Goal: Transaction & Acquisition: Purchase product/service

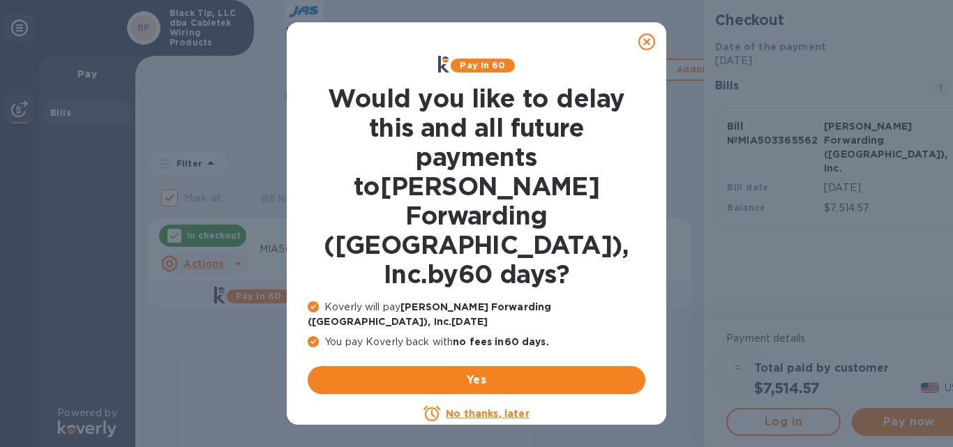
click at [467, 408] on u "No thanks, later" at bounding box center [487, 413] width 83 height 11
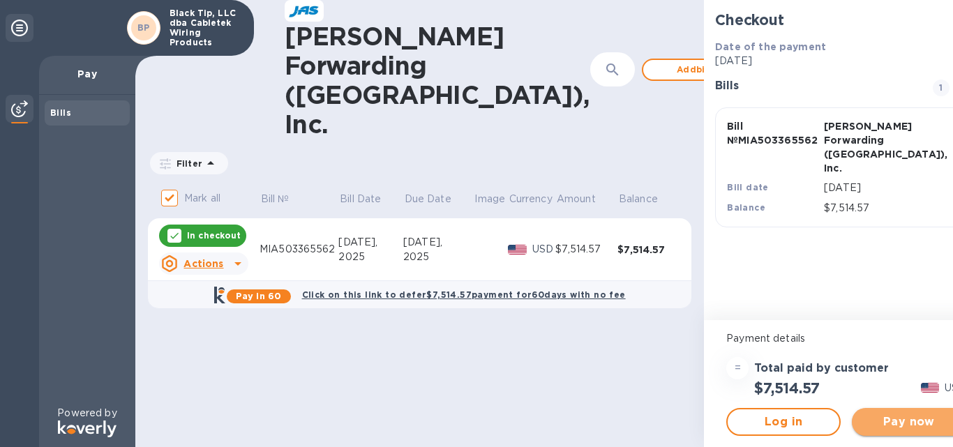
click at [869, 419] on span "Pay now" at bounding box center [909, 422] width 92 height 17
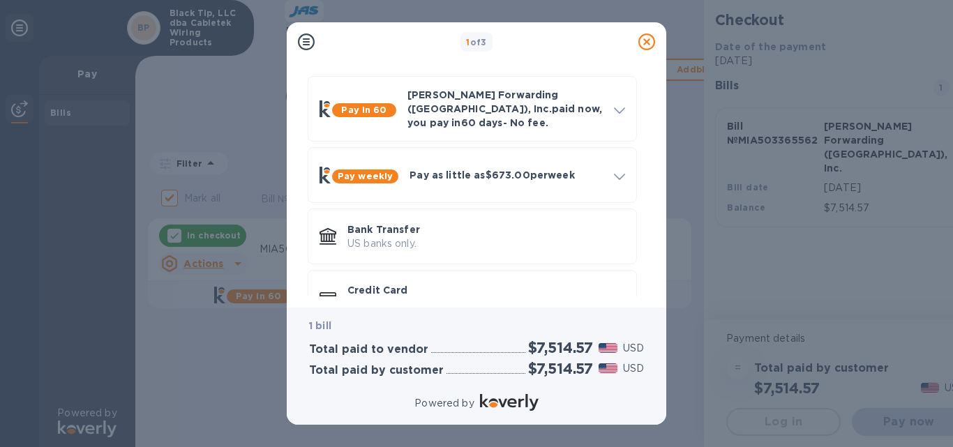
scroll to position [76, 0]
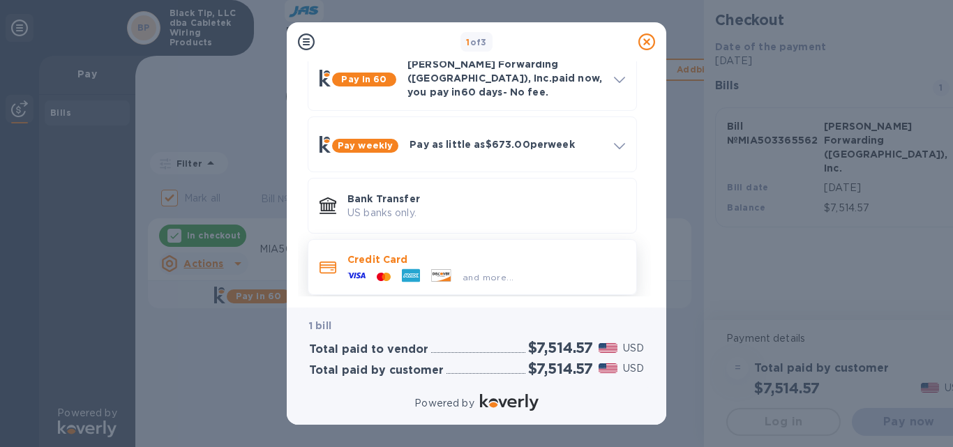
click at [441, 253] on p "Credit Card" at bounding box center [486, 260] width 278 height 14
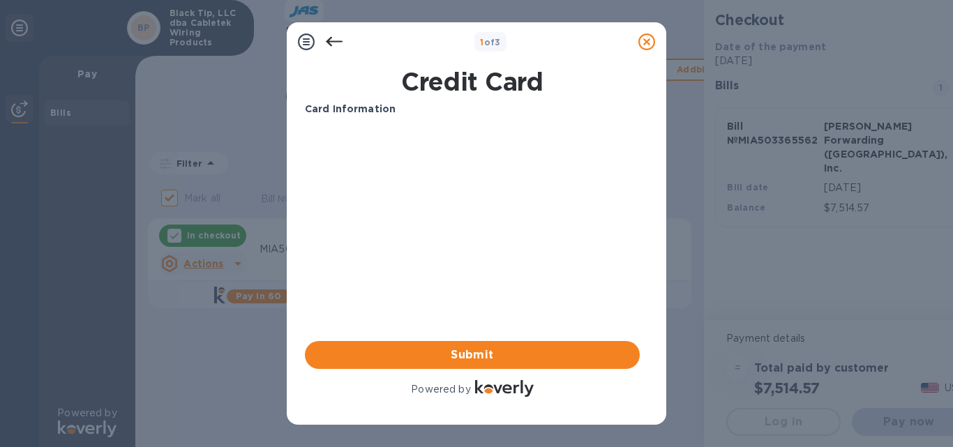
scroll to position [0, 0]
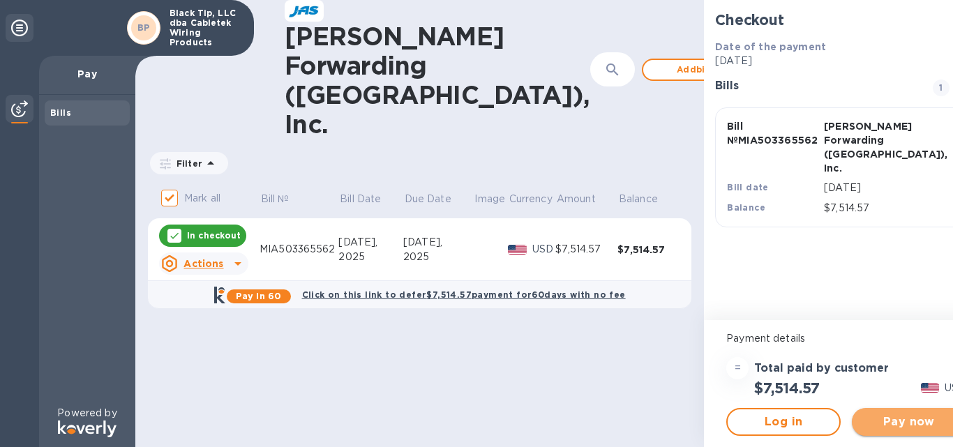
click at [863, 419] on span "Pay now" at bounding box center [909, 422] width 92 height 17
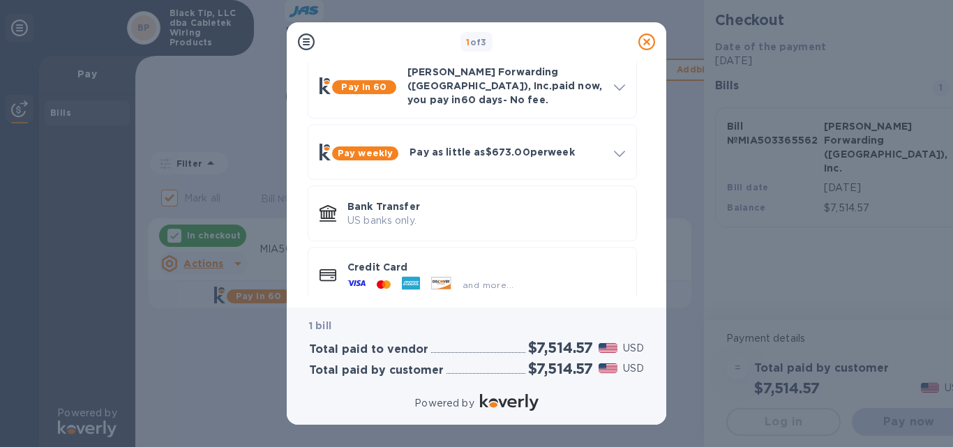
scroll to position [76, 0]
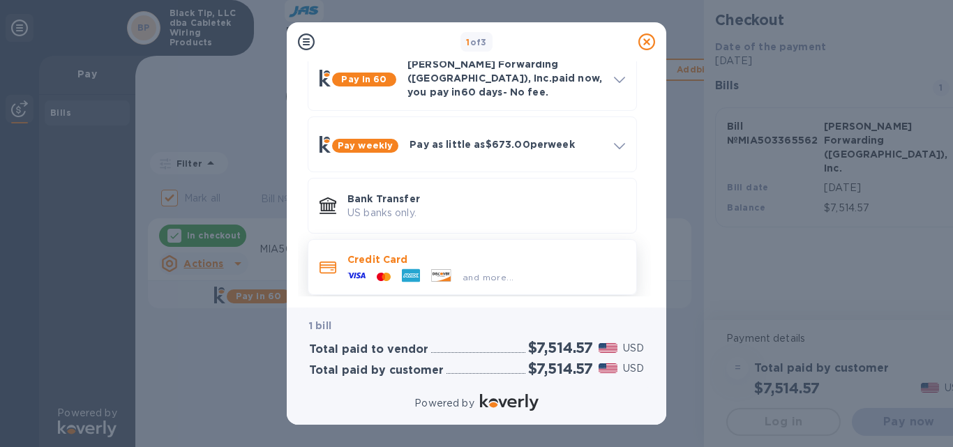
click at [393, 271] on div at bounding box center [383, 277] width 25 height 13
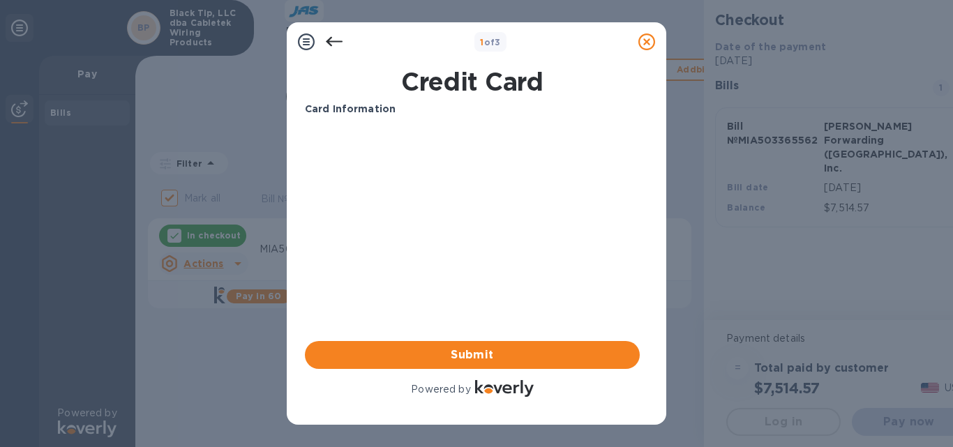
scroll to position [0, 0]
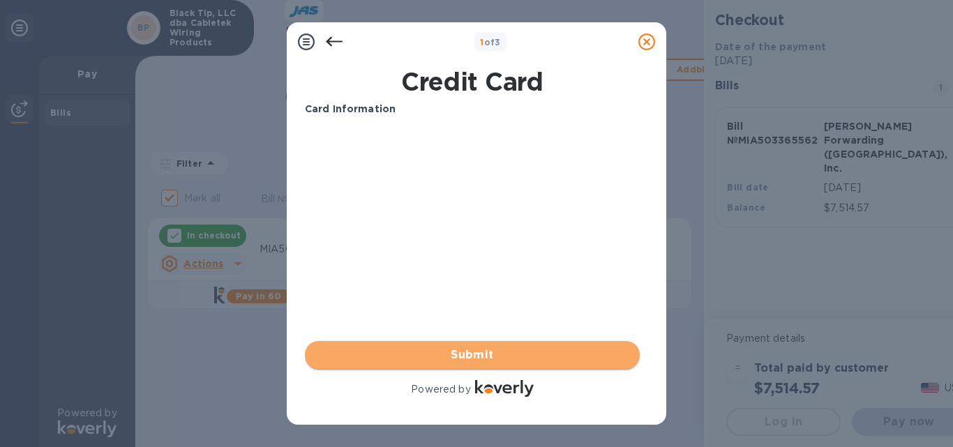
click at [474, 345] on button "Submit" at bounding box center [472, 355] width 335 height 28
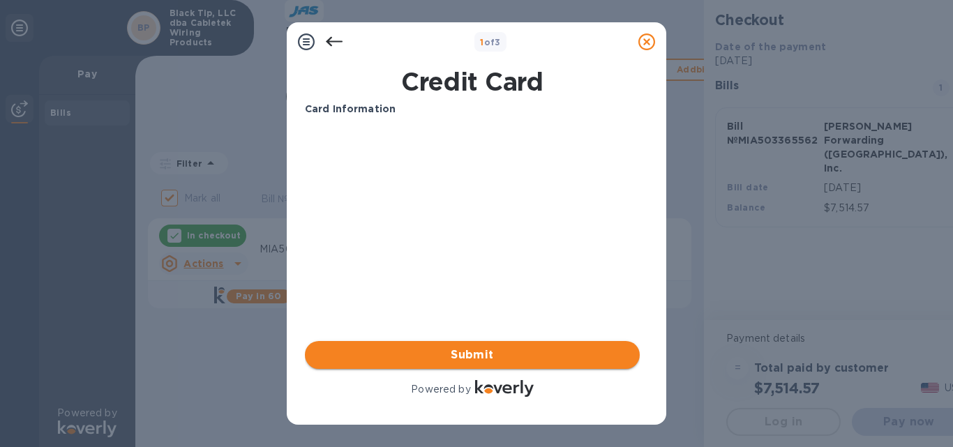
click at [474, 349] on span "Submit" at bounding box center [472, 355] width 313 height 17
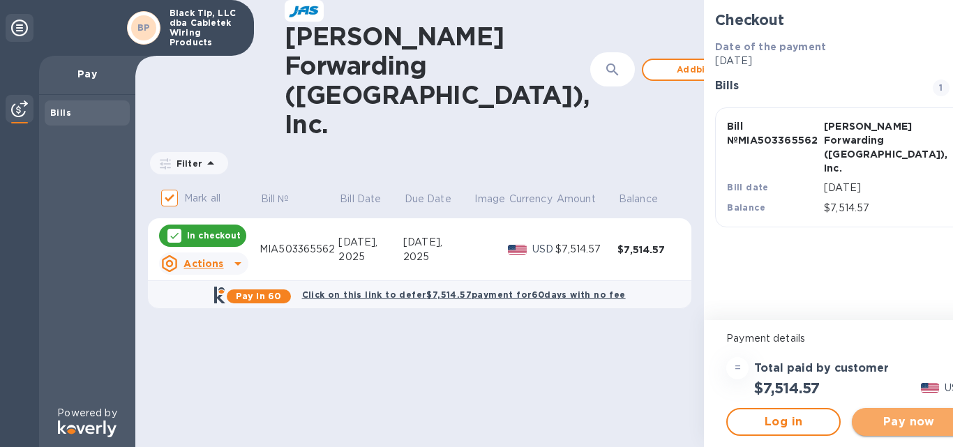
click at [863, 422] on span "Pay now" at bounding box center [909, 422] width 92 height 17
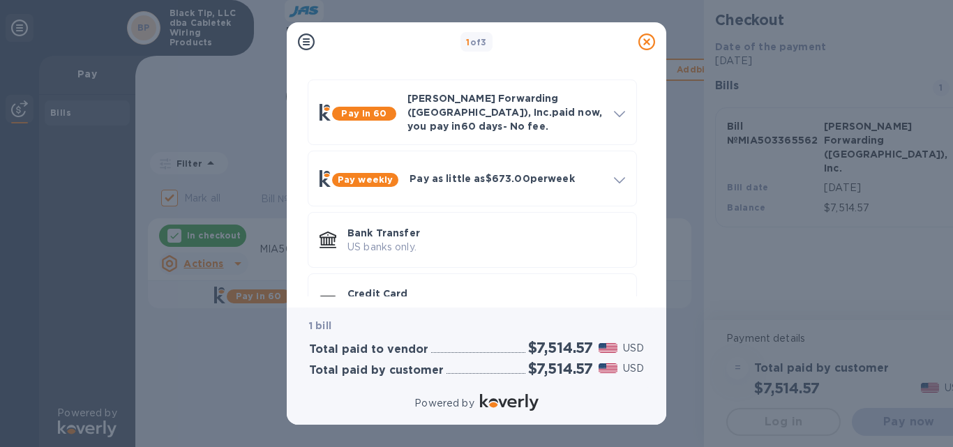
scroll to position [76, 0]
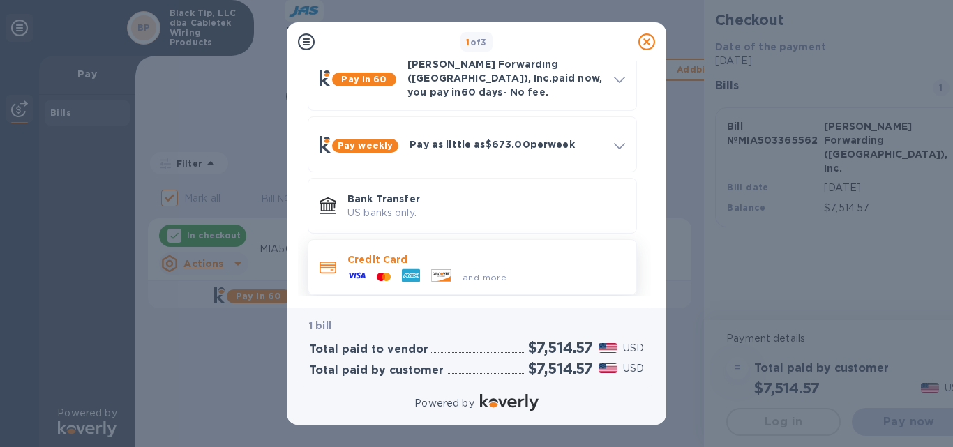
click at [478, 272] on span "and more..." at bounding box center [488, 277] width 51 height 10
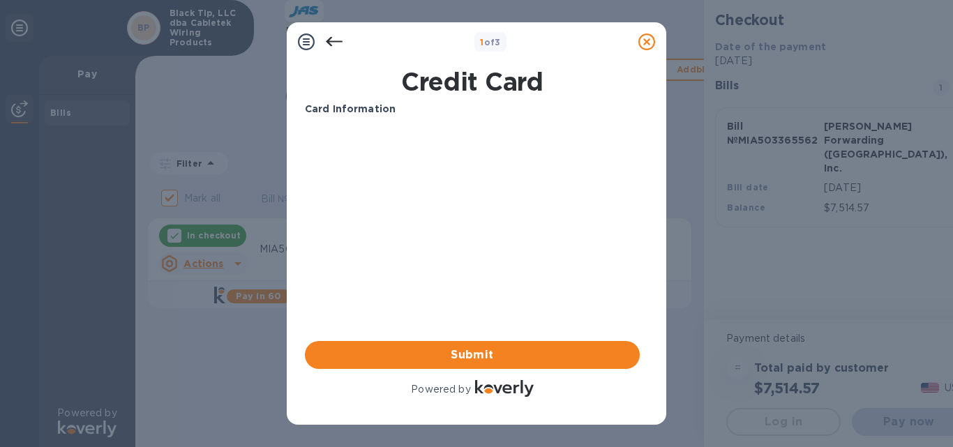
scroll to position [0, 0]
click at [335, 38] on icon at bounding box center [334, 41] width 17 height 17
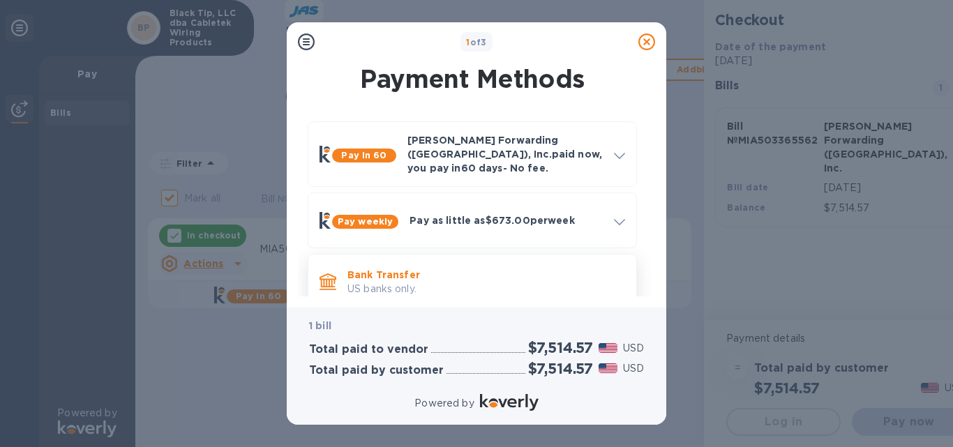
click at [375, 269] on p "Bank Transfer" at bounding box center [486, 275] width 278 height 14
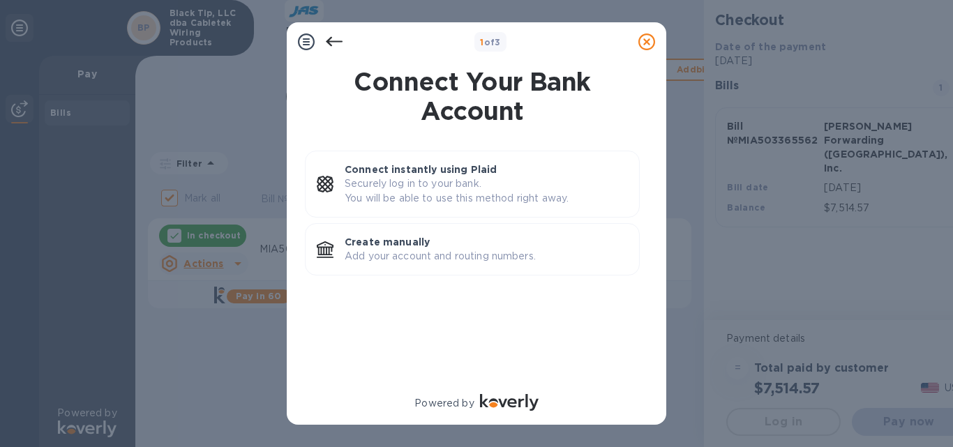
click at [341, 33] on div at bounding box center [334, 42] width 28 height 28
click at [338, 40] on icon at bounding box center [334, 41] width 17 height 17
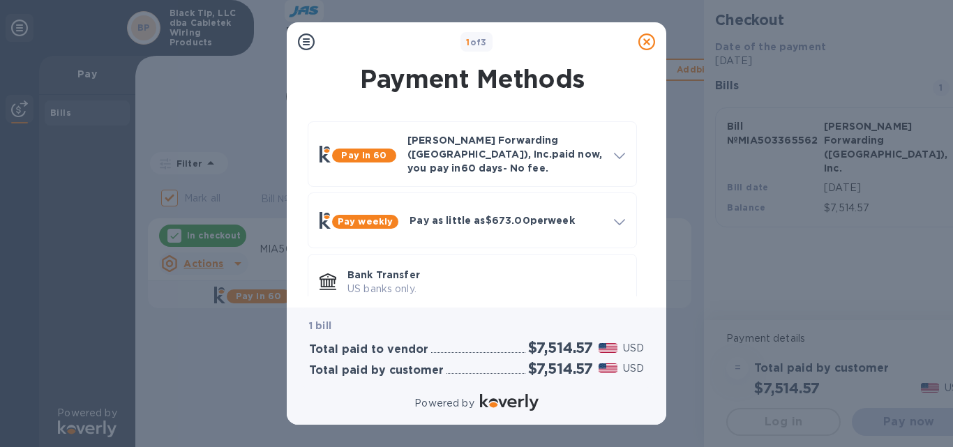
scroll to position [76, 0]
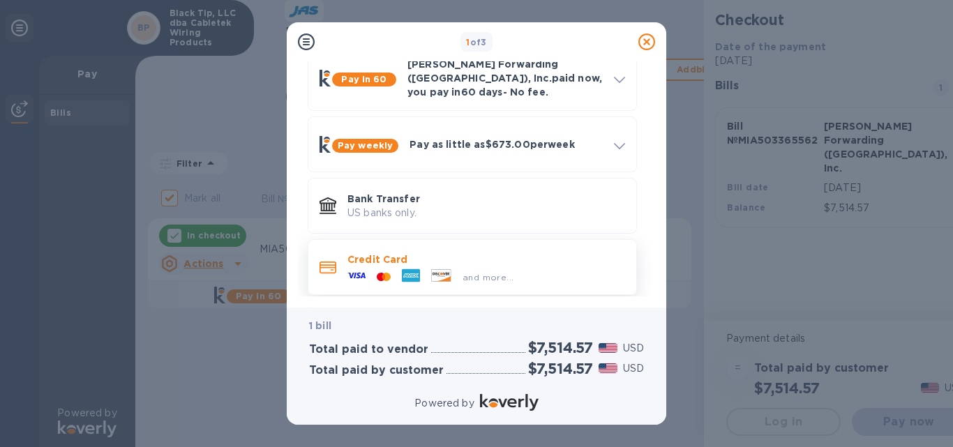
click at [328, 262] on icon at bounding box center [328, 268] width 17 height 13
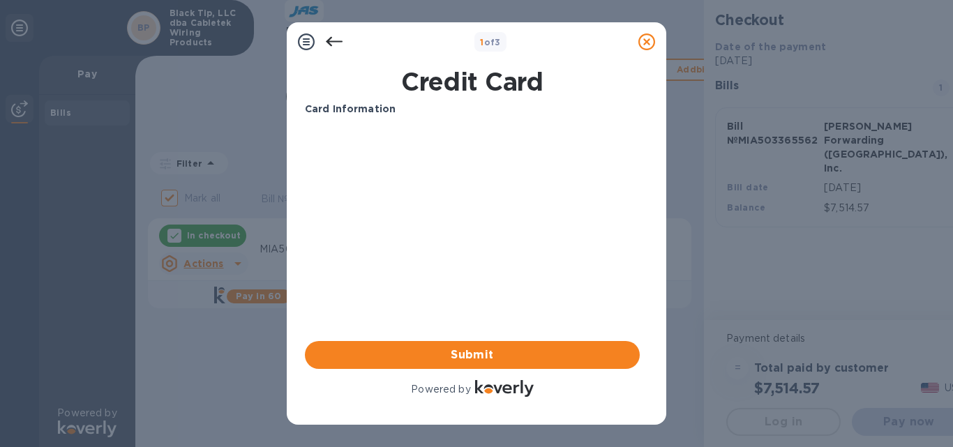
click at [331, 109] on b "Card Information" at bounding box center [350, 108] width 91 height 11
click at [332, 117] on div "Card Information" at bounding box center [472, 109] width 346 height 26
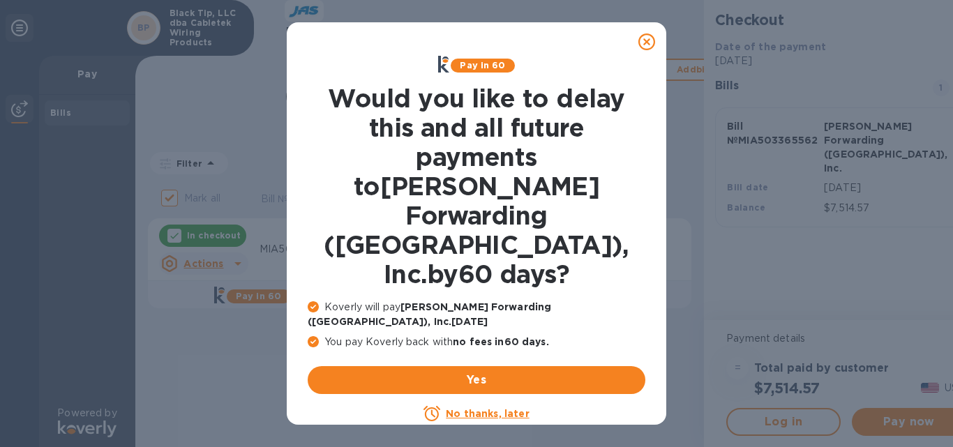
click at [485, 407] on p "No thanks, later" at bounding box center [487, 414] width 83 height 14
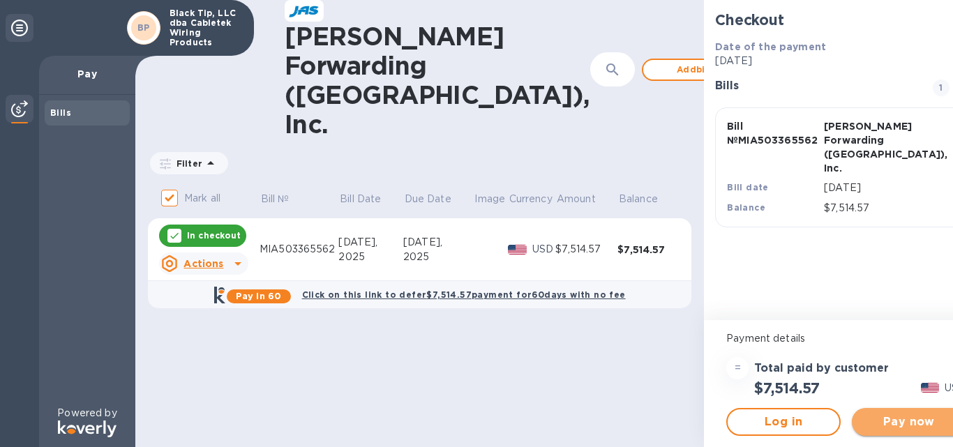
click at [863, 425] on span "Pay now" at bounding box center [909, 422] width 92 height 17
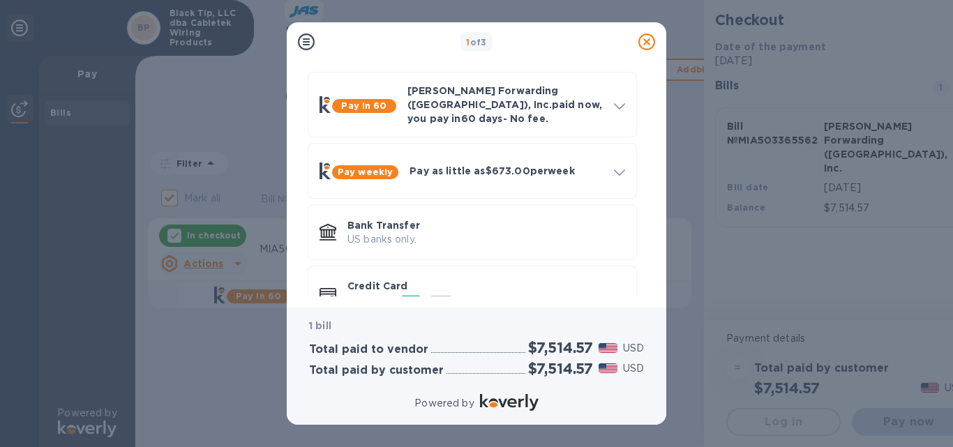
scroll to position [76, 0]
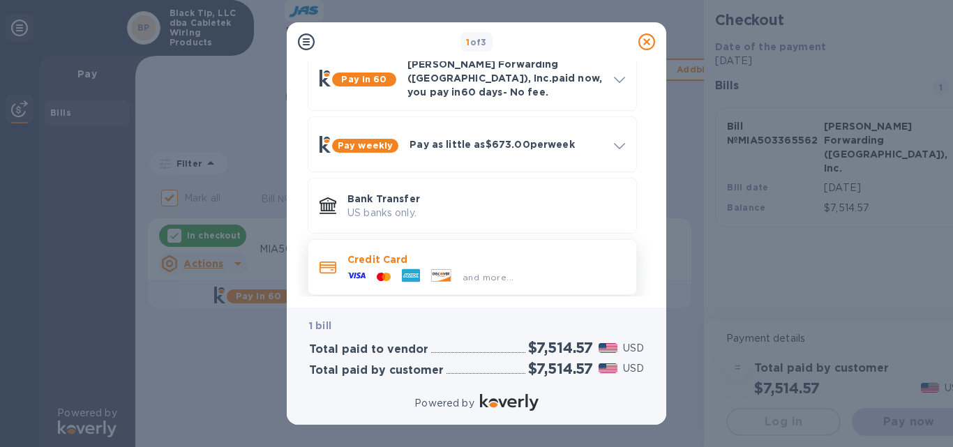
click at [329, 262] on icon at bounding box center [328, 268] width 17 height 13
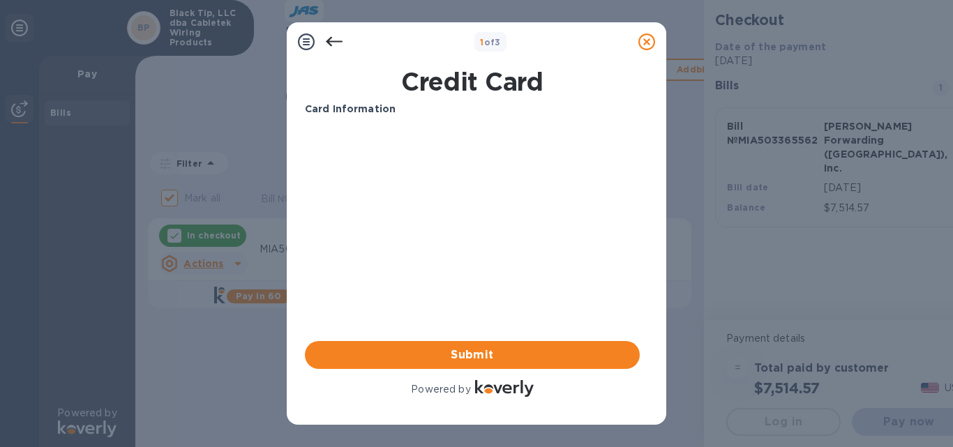
scroll to position [0, 0]
click at [334, 121] on div "Card Information" at bounding box center [472, 109] width 346 height 26
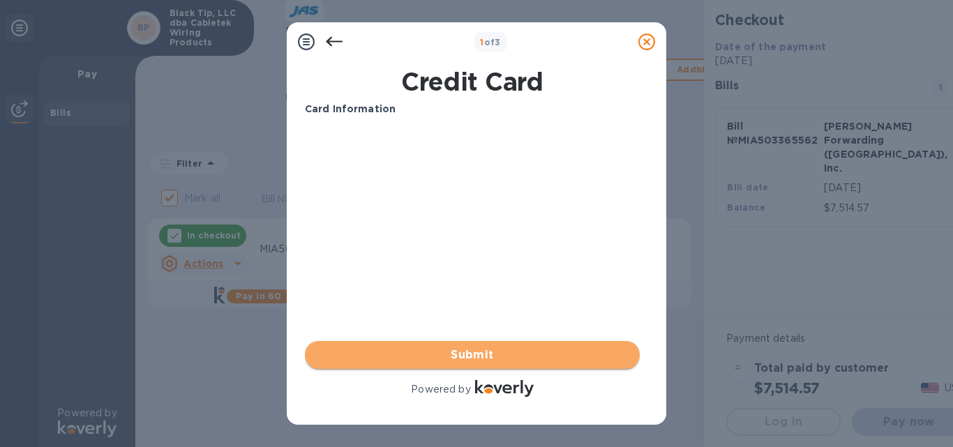
click at [457, 355] on span "Submit" at bounding box center [472, 355] width 313 height 17
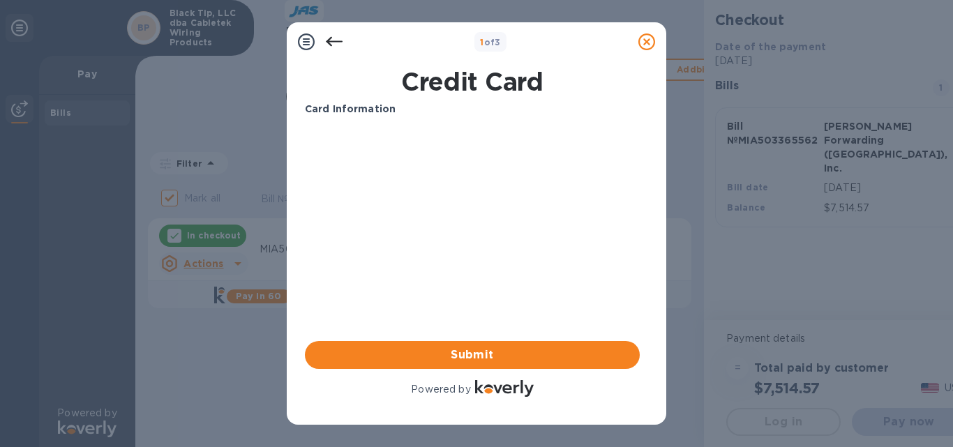
click at [471, 389] on div "Powered by" at bounding box center [472, 390] width 335 height 20
click at [306, 43] on icon at bounding box center [306, 41] width 17 height 17
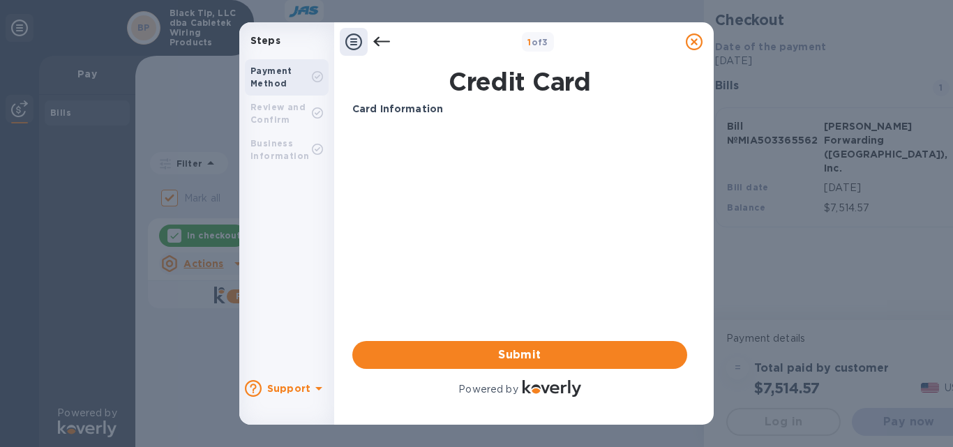
click at [267, 81] on b "Payment Method" at bounding box center [272, 77] width 42 height 23
click at [271, 110] on b "Review and Confirm" at bounding box center [278, 113] width 55 height 23
click at [314, 75] on icon at bounding box center [317, 76] width 11 height 11
click at [283, 388] on b "Support" at bounding box center [288, 388] width 43 height 11
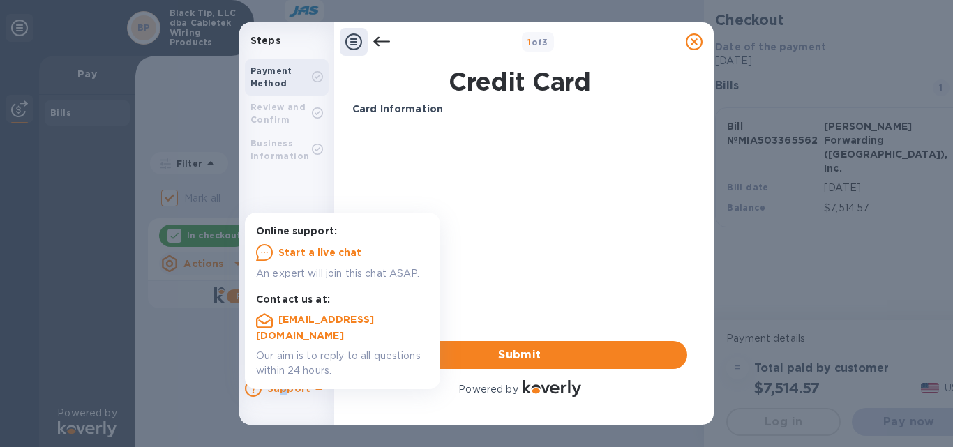
click at [310, 253] on u "Start a live chat" at bounding box center [320, 252] width 84 height 11
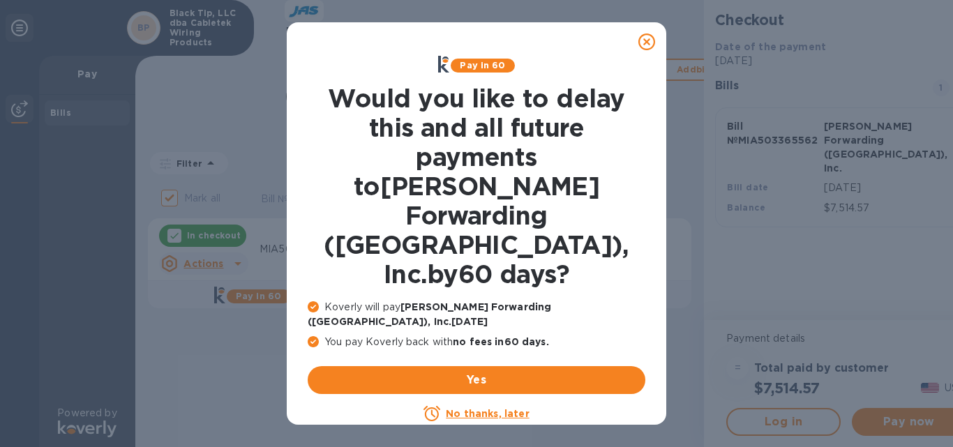
click at [492, 408] on u "No thanks, later" at bounding box center [487, 413] width 83 height 11
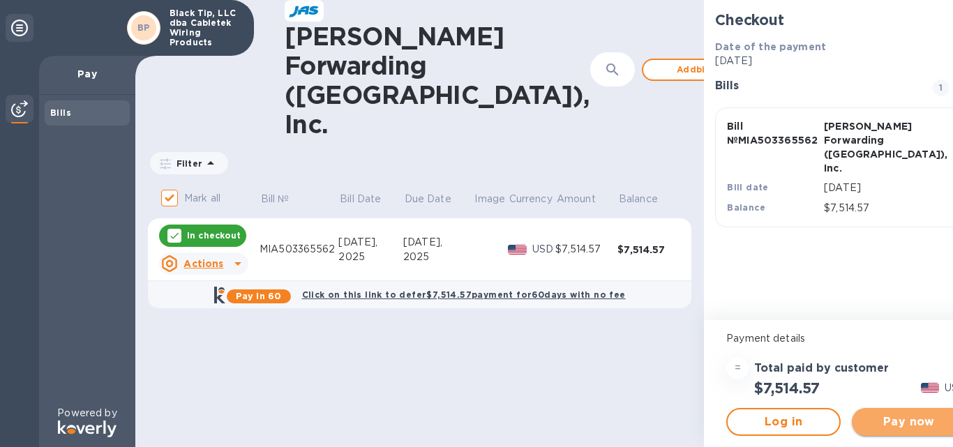
click at [887, 424] on span "Pay now" at bounding box center [909, 422] width 92 height 17
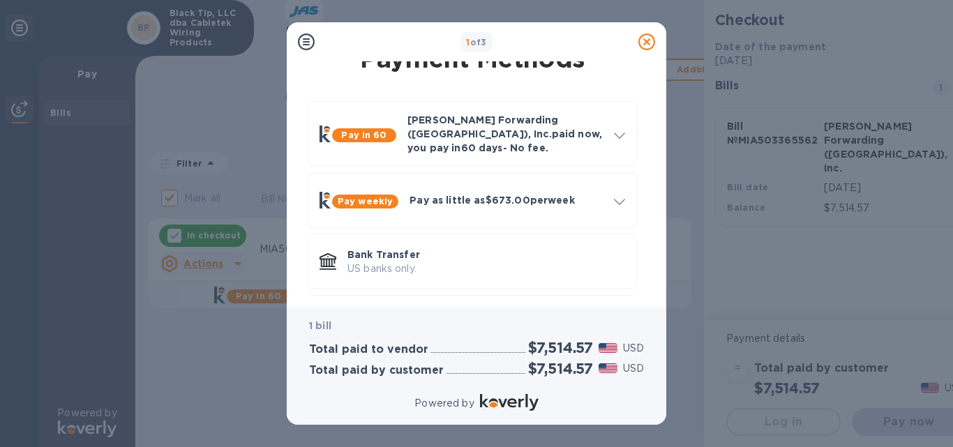
scroll to position [76, 0]
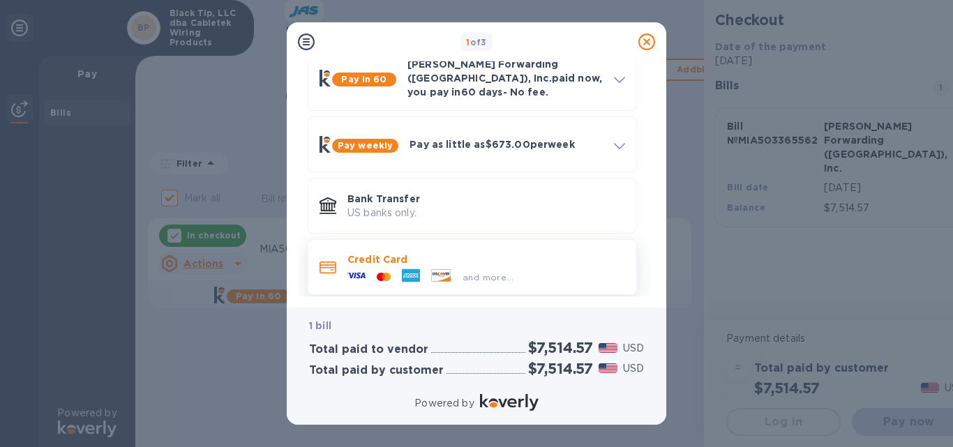
click at [382, 253] on p "Credit Card" at bounding box center [486, 260] width 278 height 14
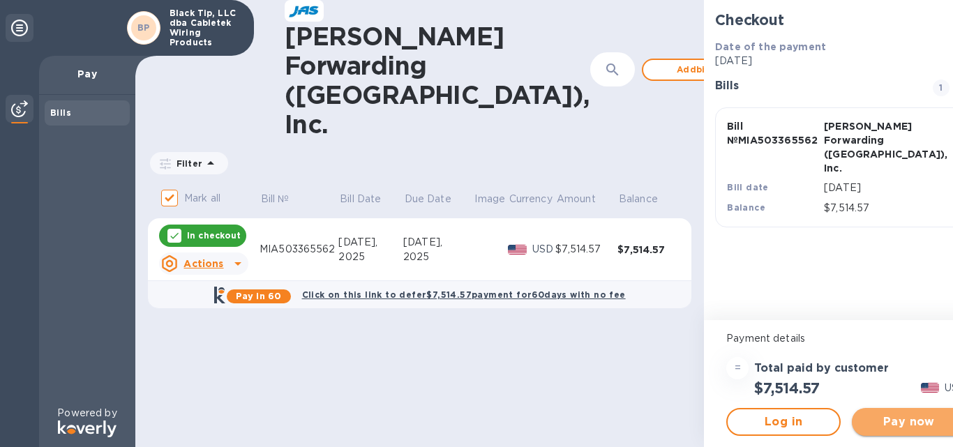
click at [863, 423] on span "Pay now" at bounding box center [909, 422] width 92 height 17
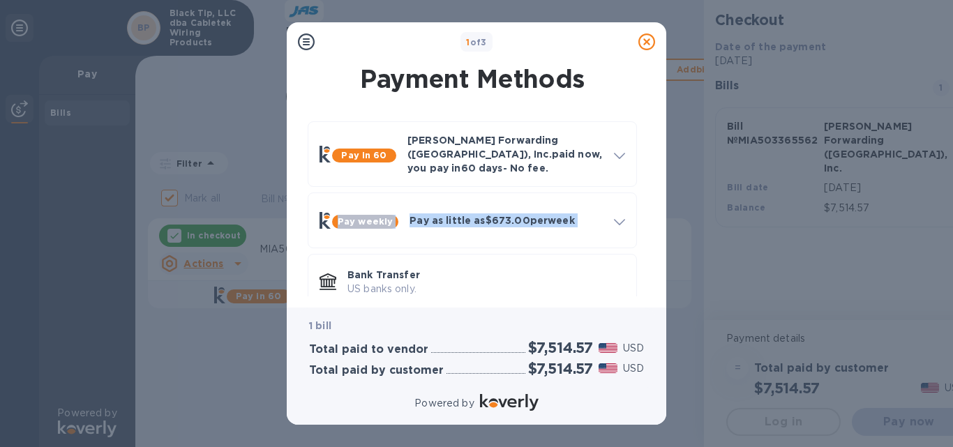
drag, startPoint x: 649, startPoint y: 144, endPoint x: 651, endPoint y: 172, distance: 28.0
click at [644, 179] on div "Pay in 60 JAS Forwarding (USA), Inc. paid now, you pay in 60 days - No fee. App…" at bounding box center [472, 246] width 357 height 272
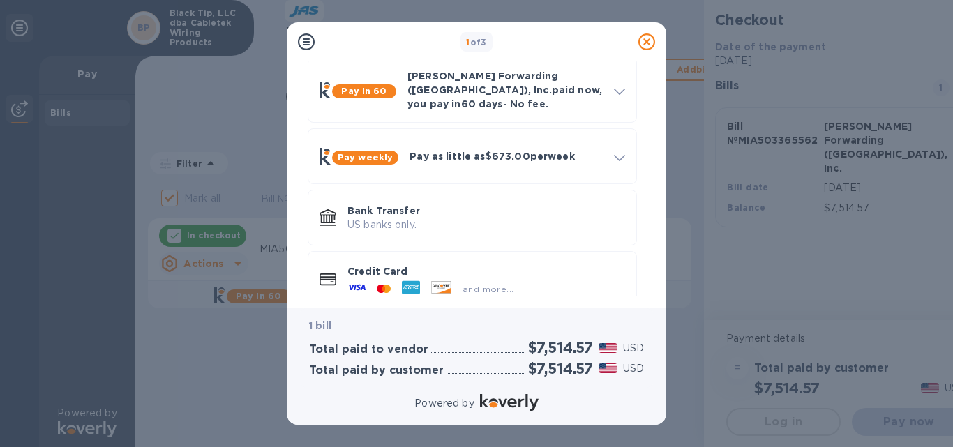
scroll to position [76, 0]
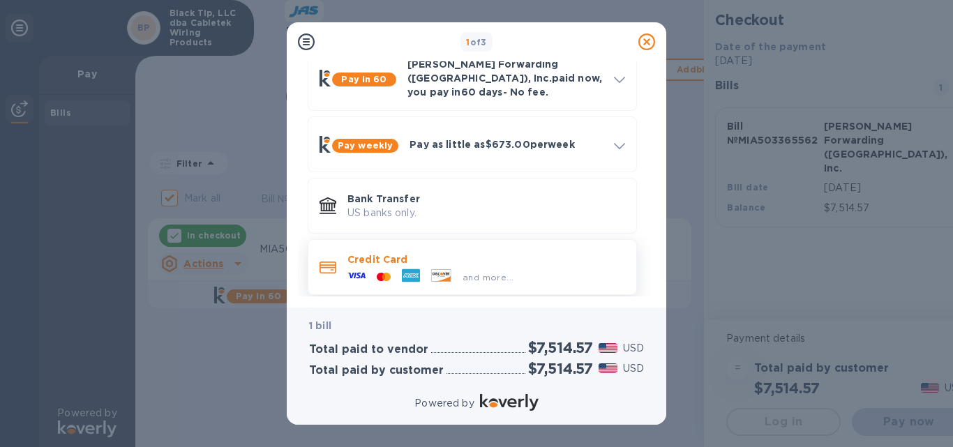
click at [324, 262] on icon at bounding box center [328, 268] width 17 height 12
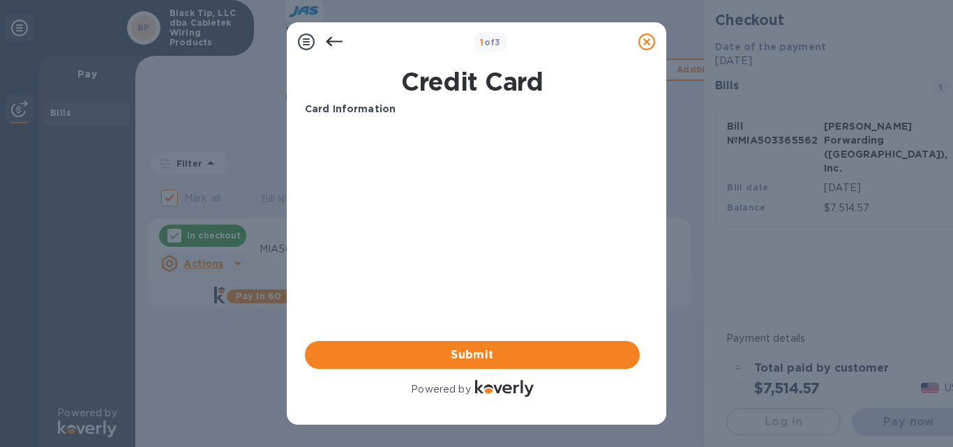
click at [338, 112] on b "Card Information" at bounding box center [350, 108] width 91 height 11
click at [414, 113] on p "Card Information" at bounding box center [472, 109] width 335 height 15
click at [410, 112] on p "Card Information" at bounding box center [472, 109] width 335 height 15
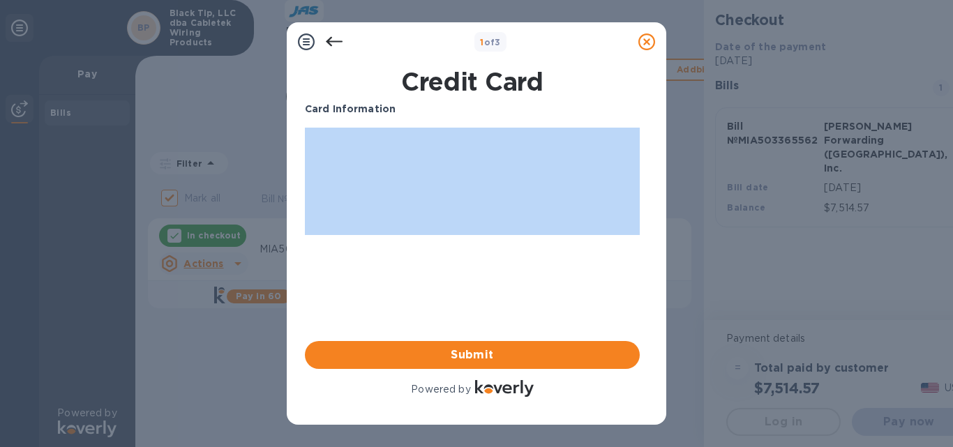
click at [409, 112] on p "Card Information" at bounding box center [472, 109] width 335 height 15
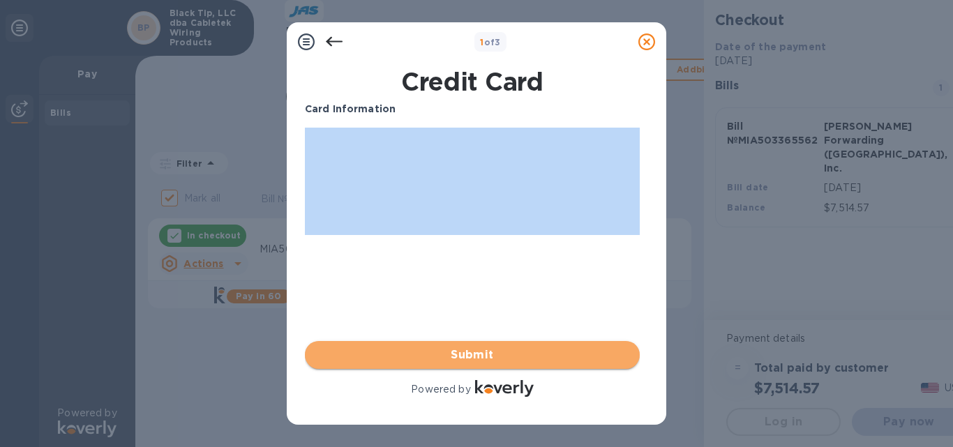
click at [468, 351] on span "Submit" at bounding box center [472, 355] width 313 height 17
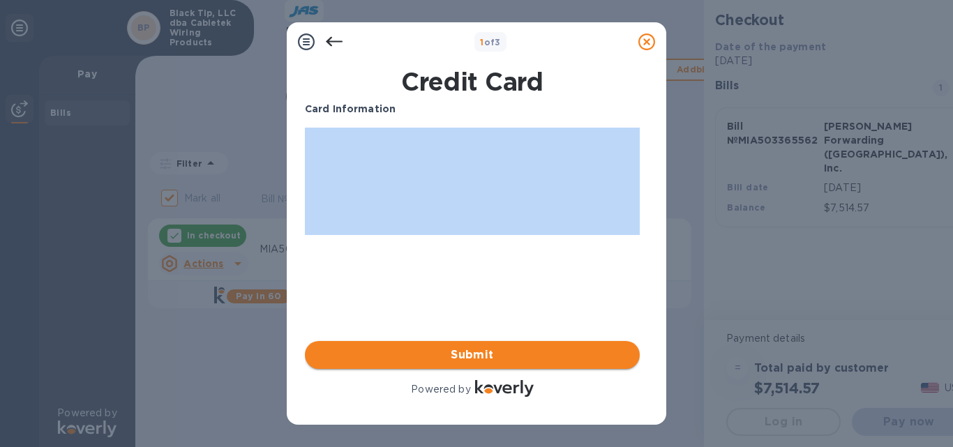
click at [468, 351] on span "Submit" at bounding box center [472, 355] width 313 height 17
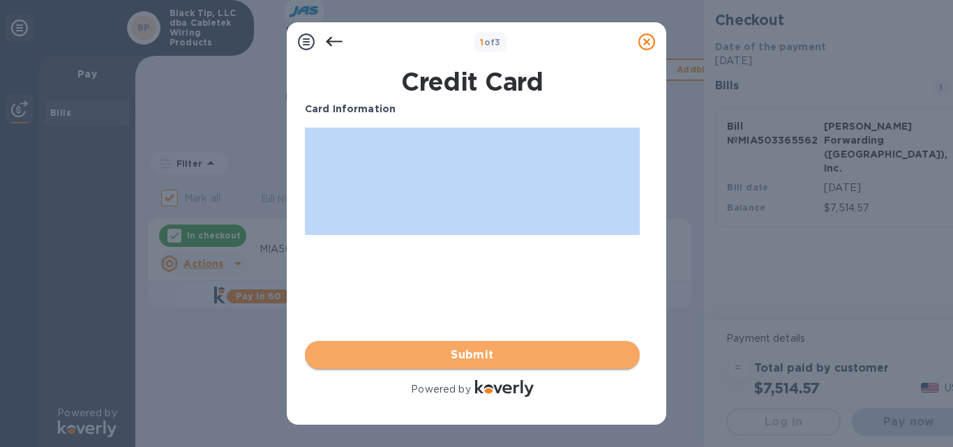
click at [468, 351] on span "Submit" at bounding box center [472, 355] width 313 height 17
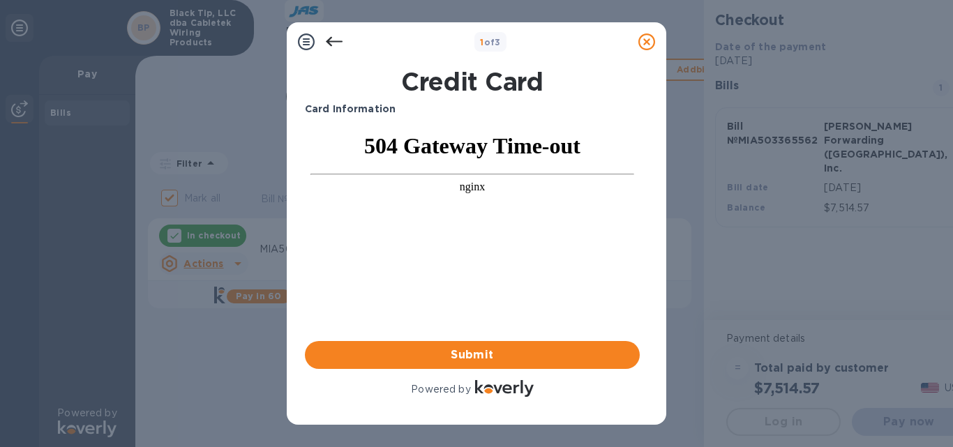
click at [422, 161] on body "504 Gateway Time-out nginx" at bounding box center [473, 168] width 324 height 71
click at [424, 163] on body "504 Gateway Time-out nginx" at bounding box center [473, 168] width 324 height 71
drag, startPoint x: 508, startPoint y: 155, endPoint x: 507, endPoint y: 186, distance: 30.7
click at [507, 154] on h1 "504 Gateway Time-out" at bounding box center [473, 146] width 324 height 26
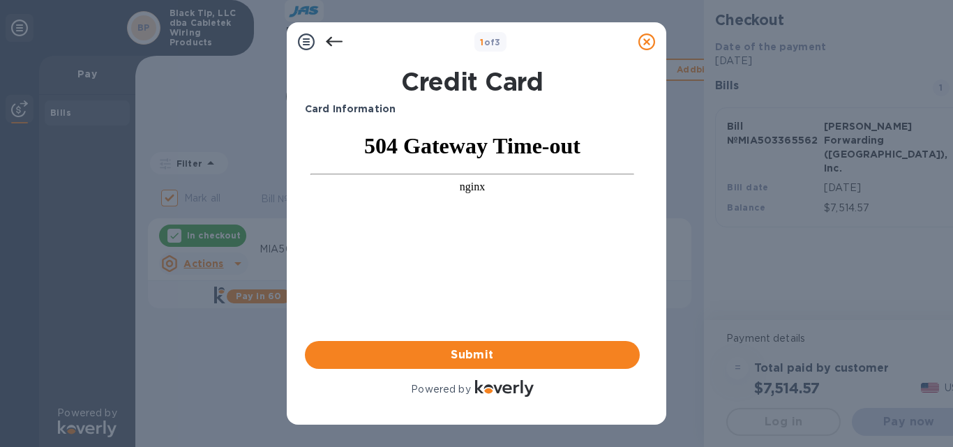
click at [334, 39] on icon at bounding box center [334, 41] width 17 height 17
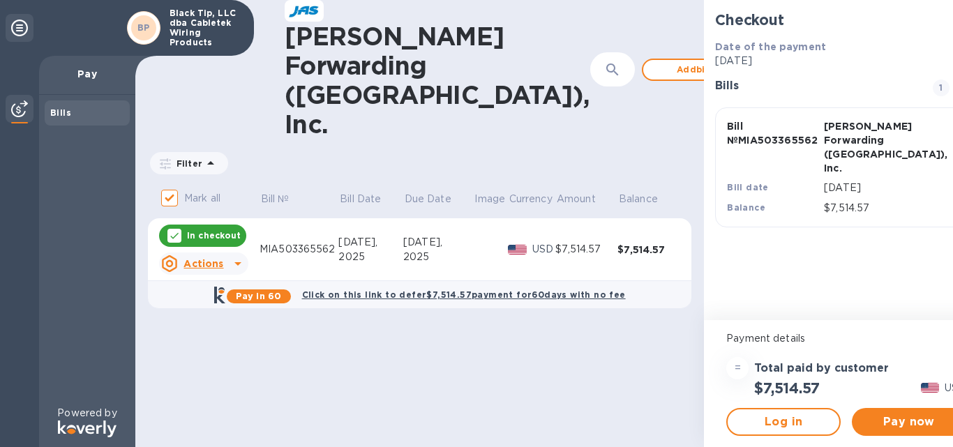
click at [849, 436] on div "Pay now" at bounding box center [909, 422] width 126 height 39
click at [863, 424] on span "Pay now" at bounding box center [909, 422] width 92 height 17
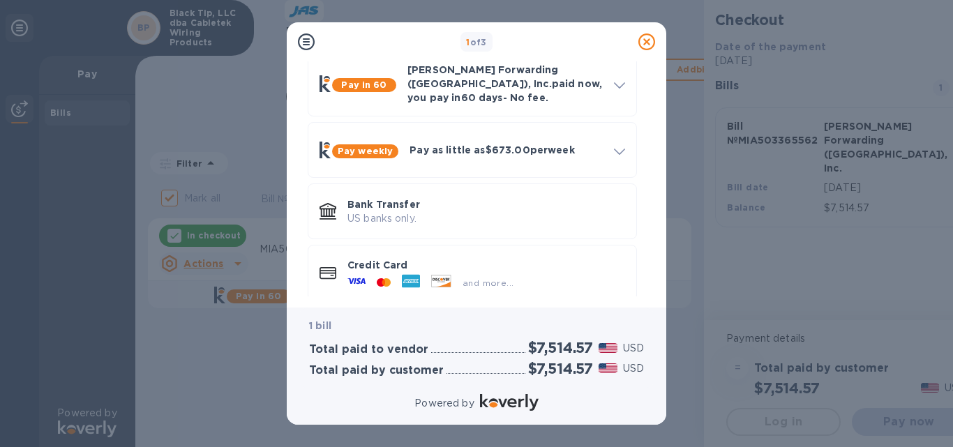
scroll to position [76, 0]
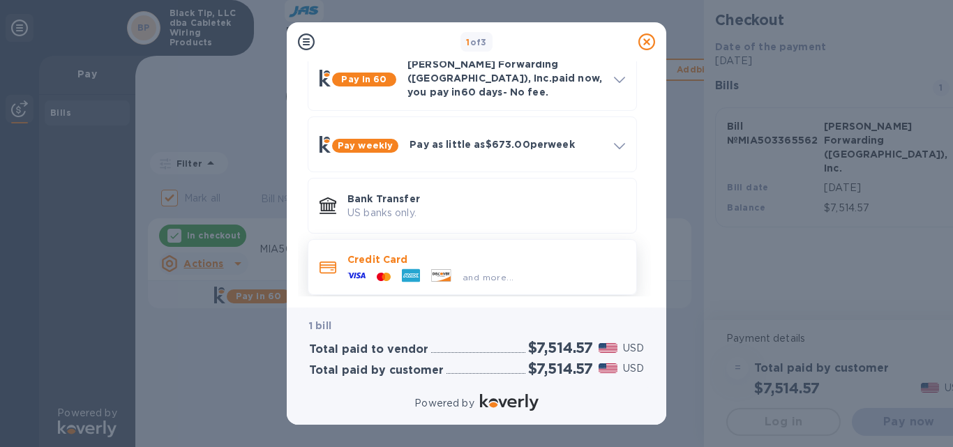
click at [381, 253] on p "Credit Card" at bounding box center [486, 260] width 278 height 14
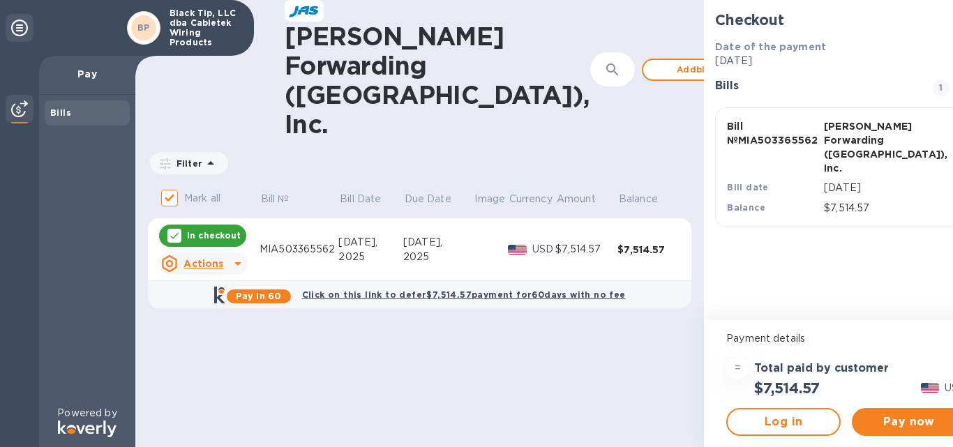
click at [20, 26] on icon at bounding box center [19, 28] width 17 height 17
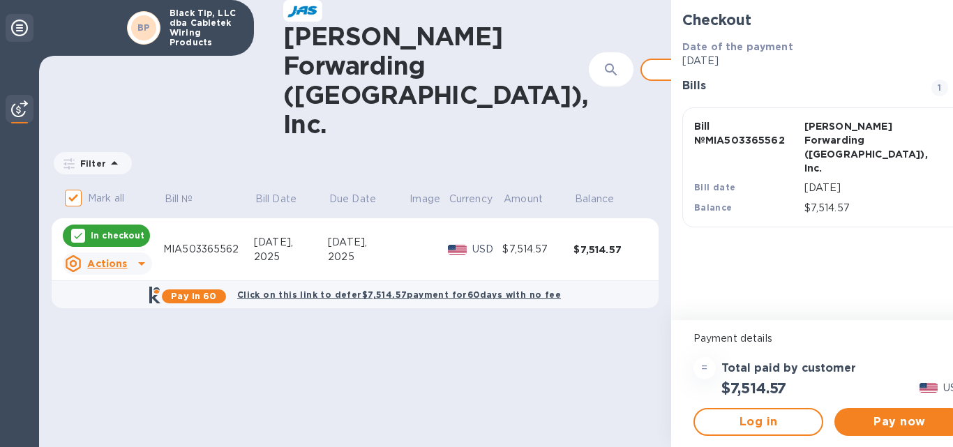
click at [19, 27] on icon at bounding box center [19, 28] width 17 height 17
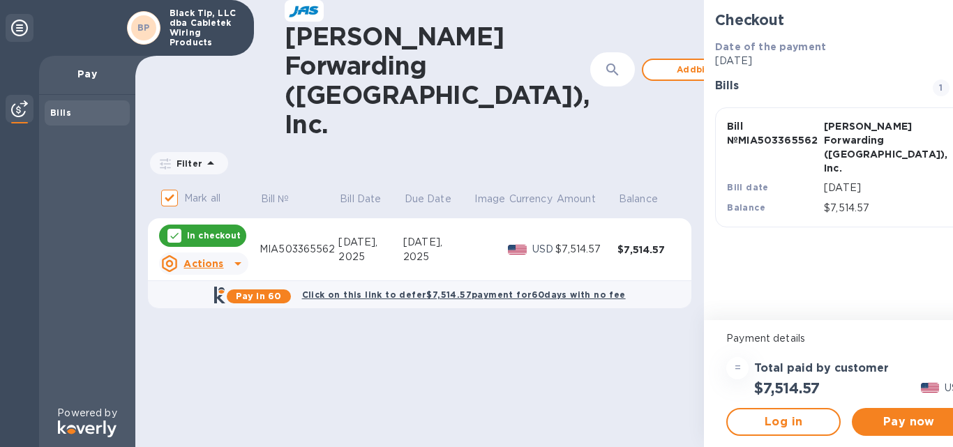
click at [209, 6] on div "Black Tip, LLC dba Cabletek Wiring Products" at bounding box center [204, 28] width 82 height 45
click at [12, 27] on icon at bounding box center [19, 28] width 17 height 17
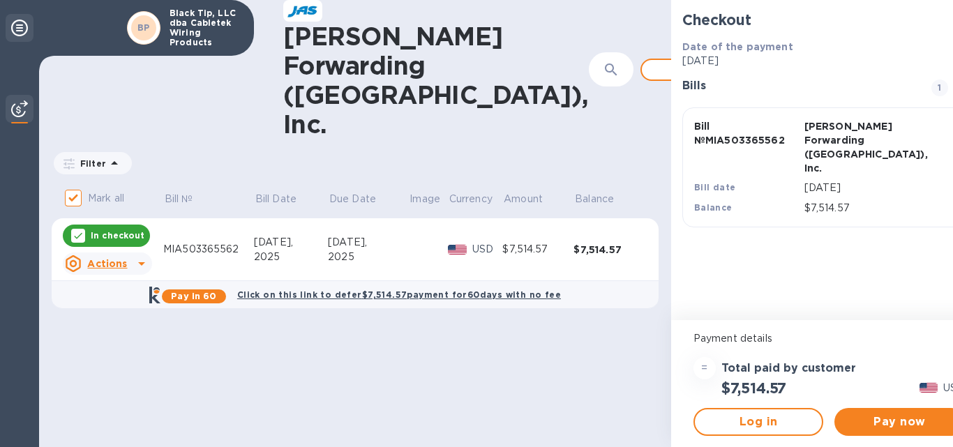
click at [31, 29] on div at bounding box center [20, 28] width 28 height 28
click at [15, 30] on icon at bounding box center [19, 28] width 17 height 17
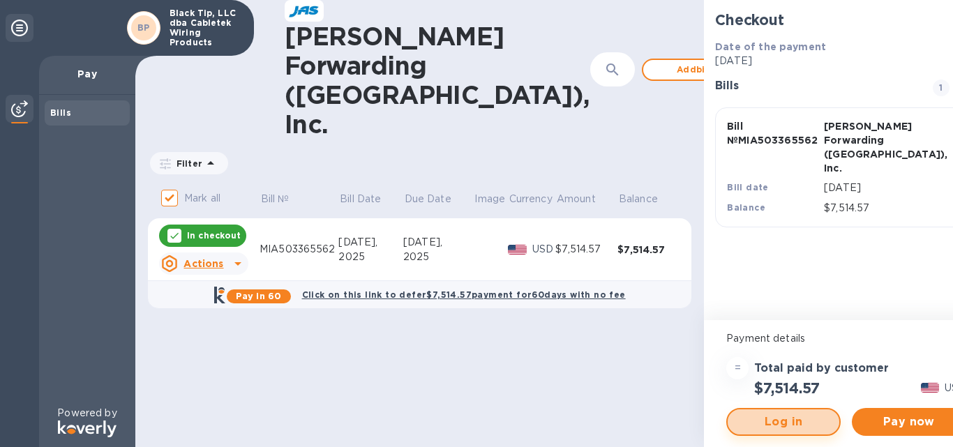
click at [761, 418] on span "Log in" at bounding box center [783, 422] width 89 height 17
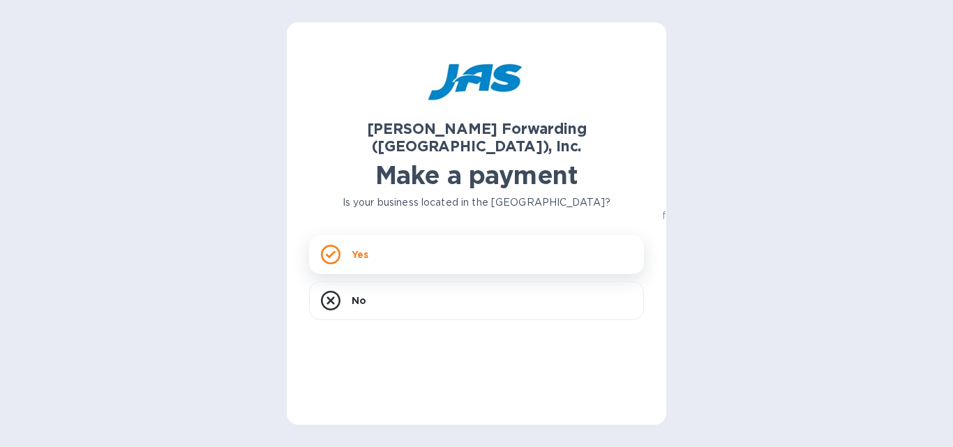
click at [368, 248] on p "Yes" at bounding box center [360, 255] width 17 height 14
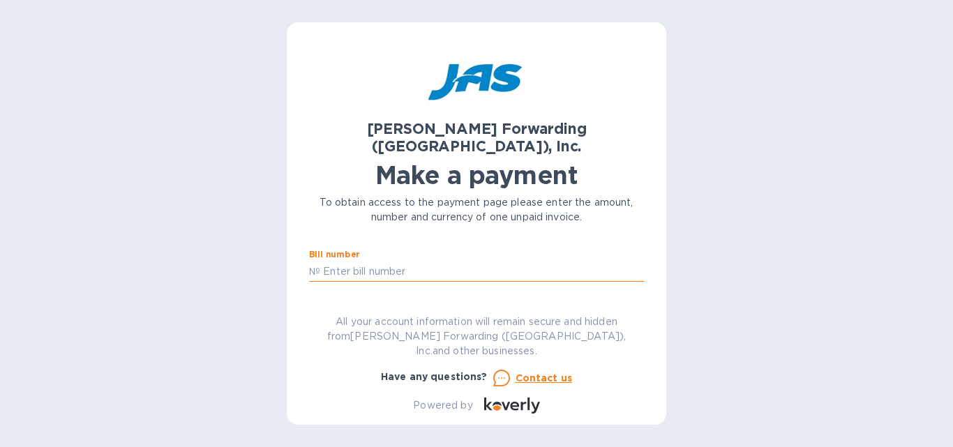
click at [339, 261] on input "text" at bounding box center [482, 271] width 324 height 21
type input "MIA503365562"
click at [386, 301] on input "text" at bounding box center [408, 311] width 187 height 21
type input "7,514.57"
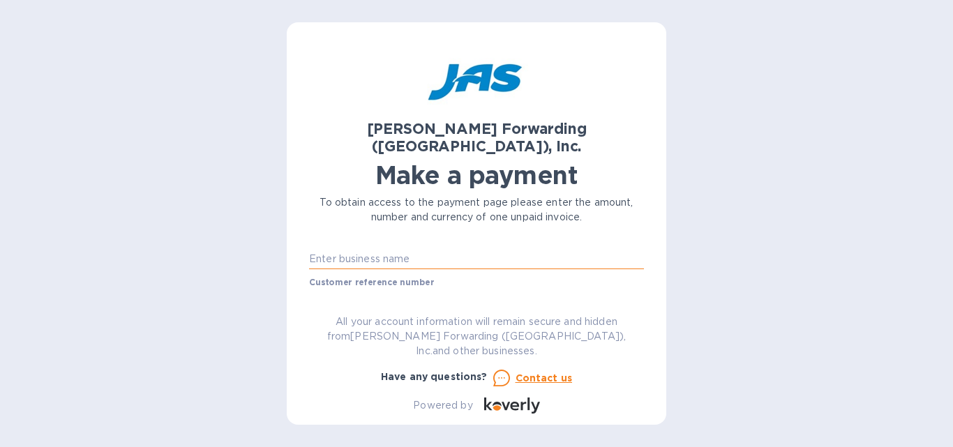
click at [473, 249] on input "text" at bounding box center [476, 259] width 335 height 21
type input "Black Tip, LLC dba Cabletek Wiring Products"
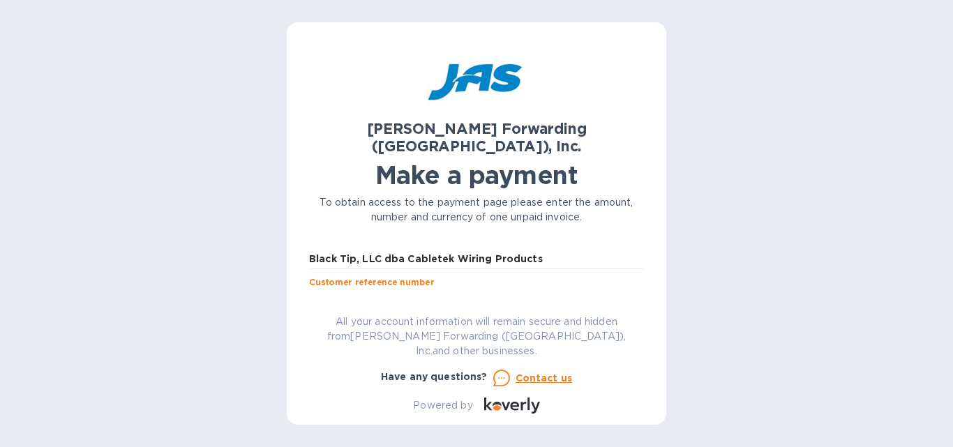
click at [359, 289] on input "text" at bounding box center [476, 299] width 335 height 21
type input "BLATIPEIA"
drag, startPoint x: 636, startPoint y: 257, endPoint x: 636, endPoint y: 269, distance: 11.9
click at [636, 275] on div "Customer reference number BLATIPEIA" at bounding box center [476, 295] width 341 height 40
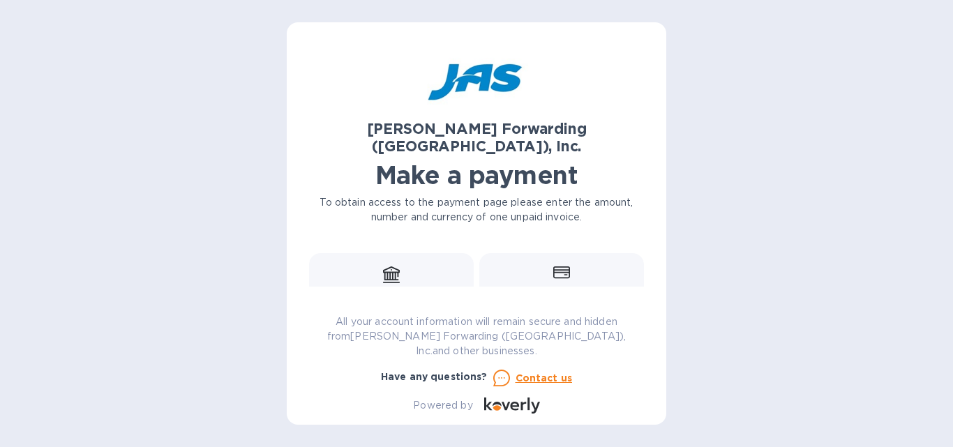
scroll to position [248, 0]
click at [555, 258] on icon at bounding box center [561, 264] width 17 height 13
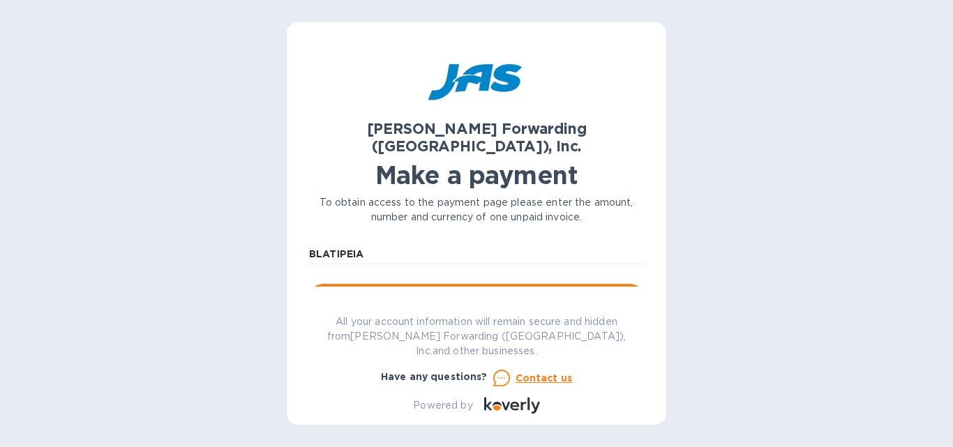
scroll to position [151, 0]
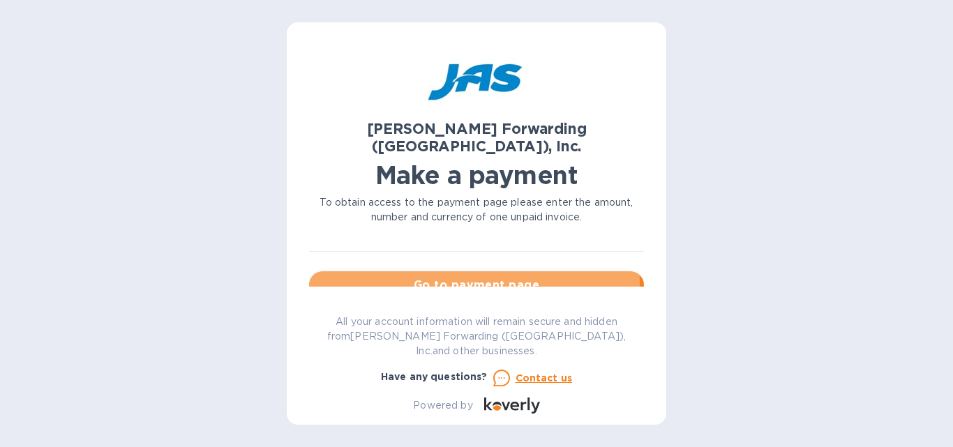
click at [448, 277] on span "Go to payment page" at bounding box center [476, 285] width 313 height 17
